Goal: Task Accomplishment & Management: Manage account settings

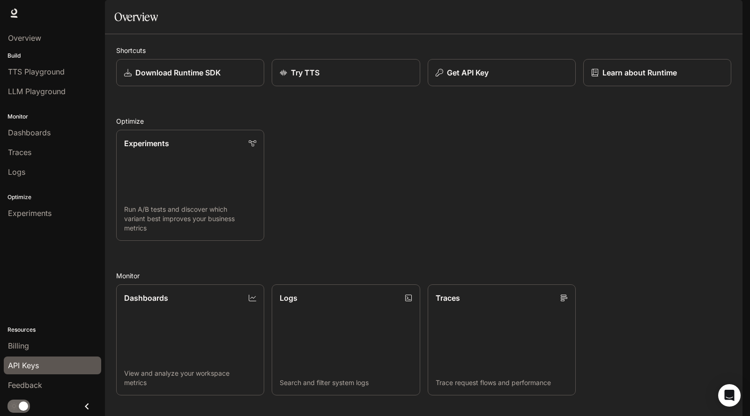
click at [27, 365] on span "API Keys" at bounding box center [23, 365] width 31 height 11
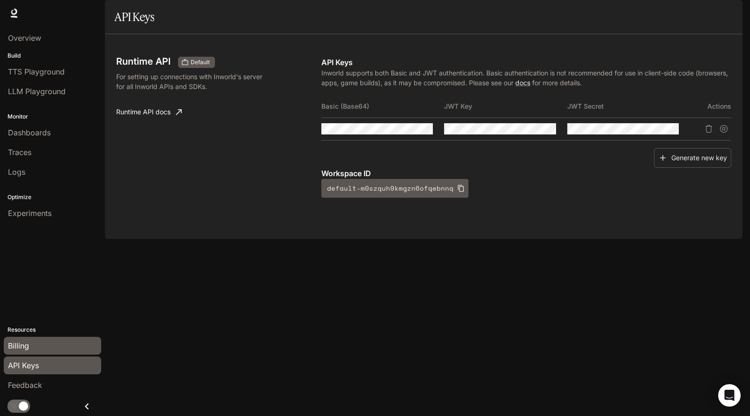
click at [27, 346] on span "Billing" at bounding box center [18, 345] width 21 height 11
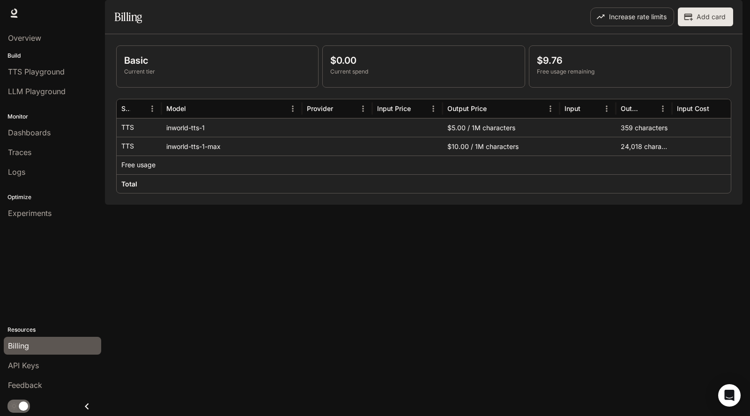
click at [322, 205] on div "Basic Current tier $0.00 Current spend $9.76 Free usage remaining Service Model…" at bounding box center [423, 119] width 637 height 170
click at [435, 155] on div at bounding box center [407, 146] width 70 height 19
click at [550, 67] on p "$9.76" at bounding box center [630, 60] width 186 height 14
